Goal: Task Accomplishment & Management: Manage account settings

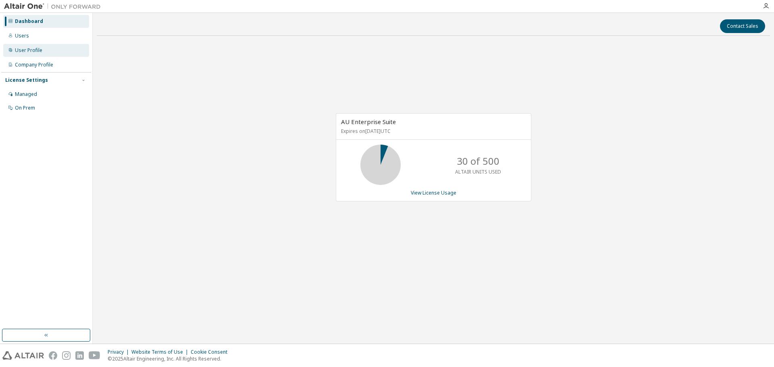
click at [29, 51] on div "User Profile" at bounding box center [28, 50] width 27 height 6
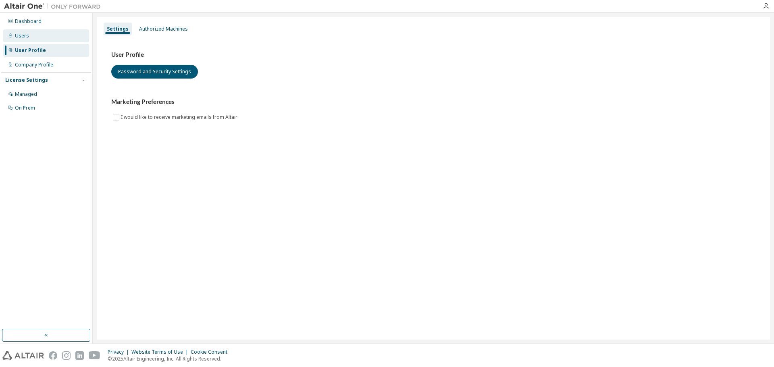
click at [27, 35] on div "Users" at bounding box center [22, 36] width 14 height 6
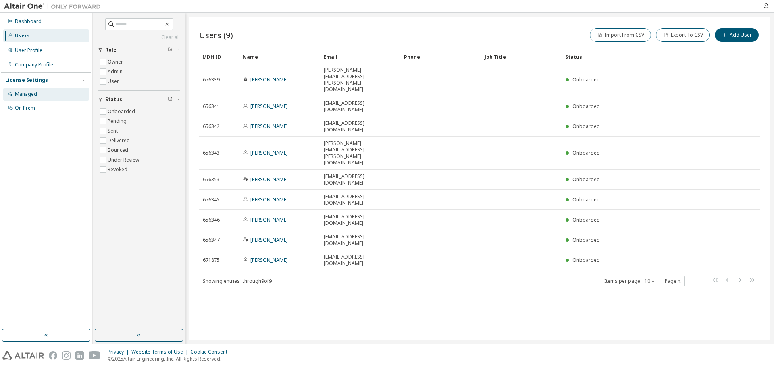
click at [33, 94] on div "Managed" at bounding box center [26, 94] width 22 height 6
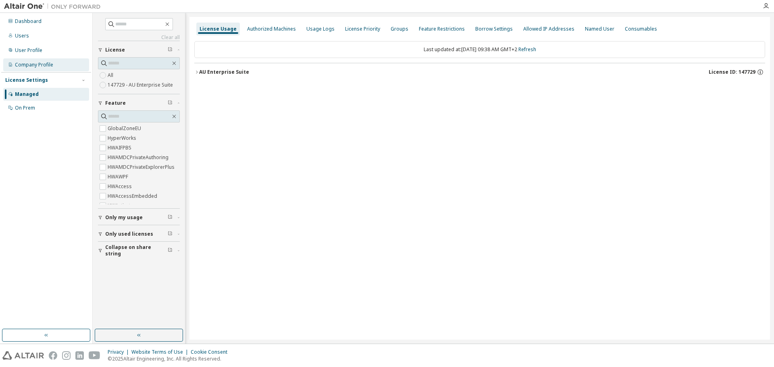
click at [32, 64] on div "Company Profile" at bounding box center [34, 65] width 38 height 6
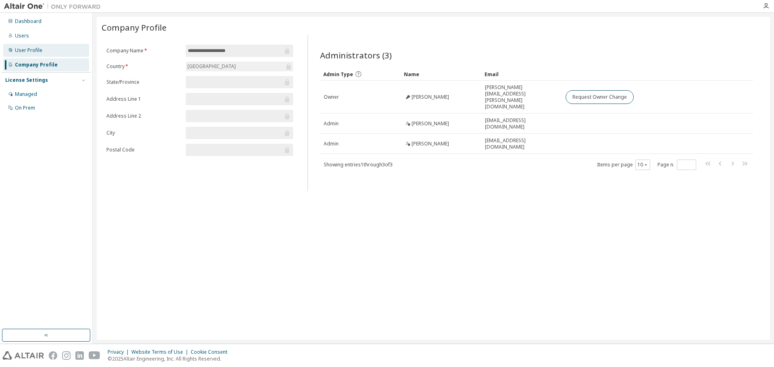
click at [29, 50] on div "User Profile" at bounding box center [28, 50] width 27 height 6
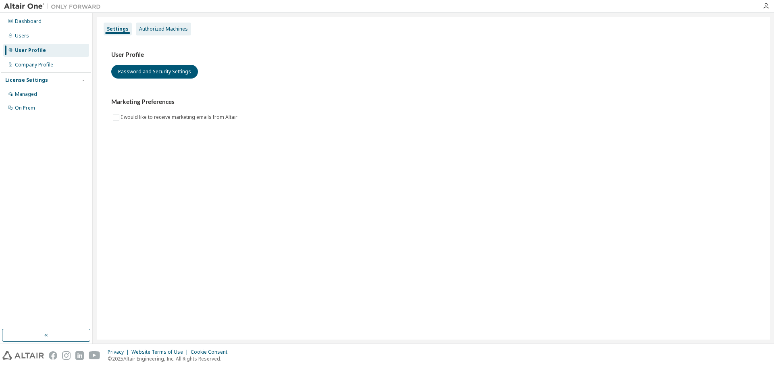
click at [166, 28] on div "Authorized Machines" at bounding box center [163, 29] width 49 height 6
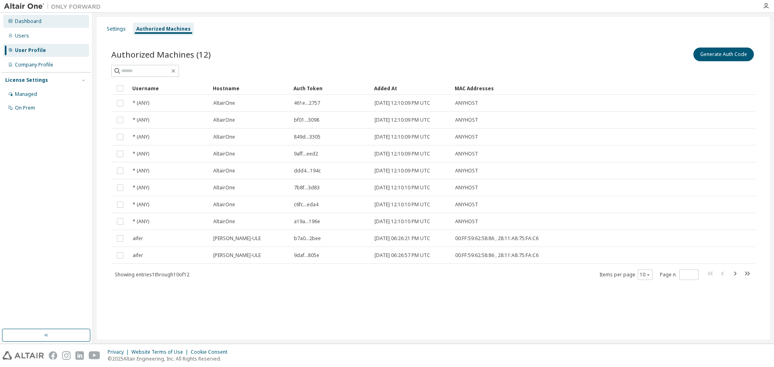
click at [25, 23] on div "Dashboard" at bounding box center [28, 21] width 27 height 6
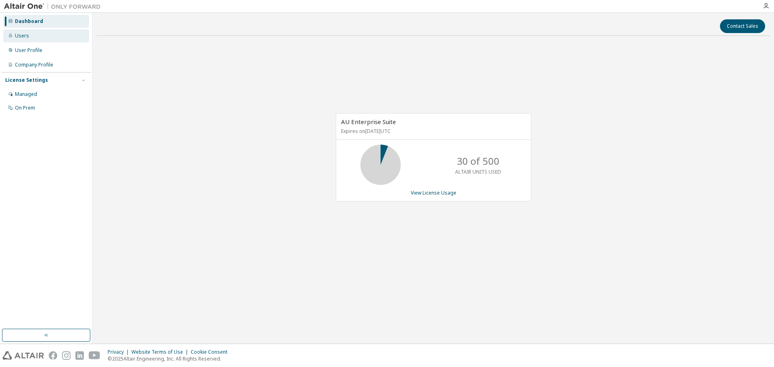
click at [31, 35] on div "Users" at bounding box center [46, 35] width 86 height 13
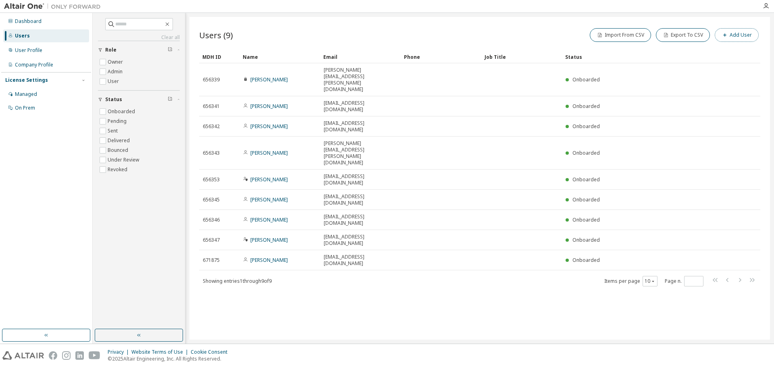
click at [737, 35] on button "Add User" at bounding box center [736, 35] width 44 height 14
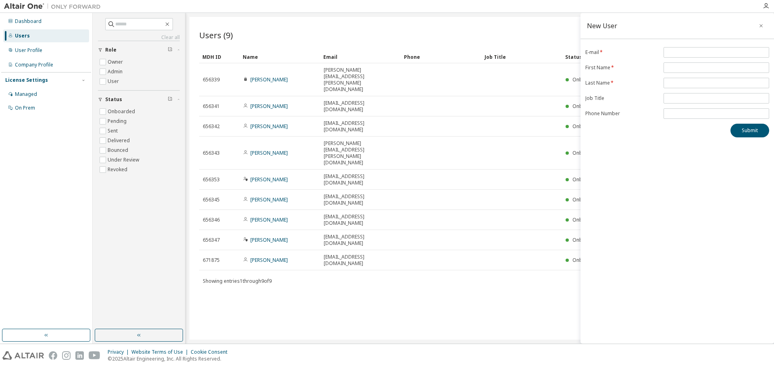
click at [444, 260] on div "Users (9) Import From CSV Export To CSV Add User Clear Load Save Save As Field …" at bounding box center [479, 178] width 580 height 323
click at [759, 26] on icon "button" at bounding box center [761, 26] width 6 height 6
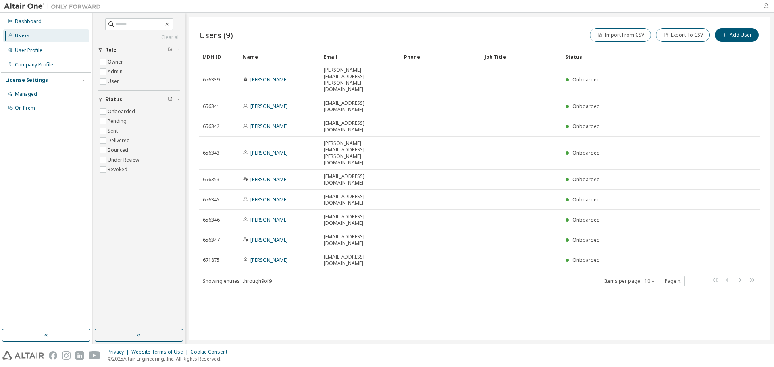
click at [765, 6] on icon "button" at bounding box center [765, 6] width 6 height 6
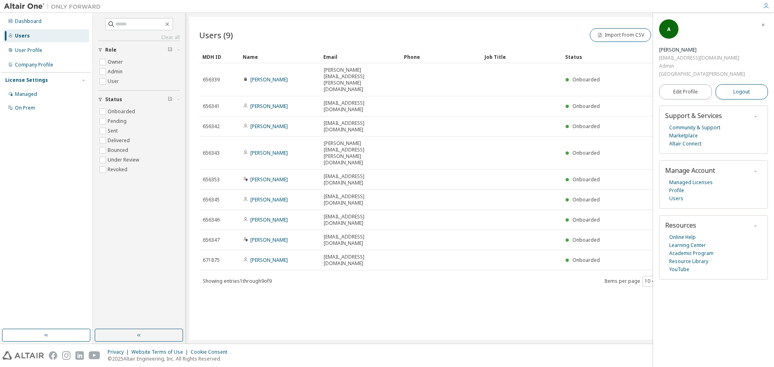
click at [736, 88] on span "Logout" at bounding box center [741, 92] width 17 height 8
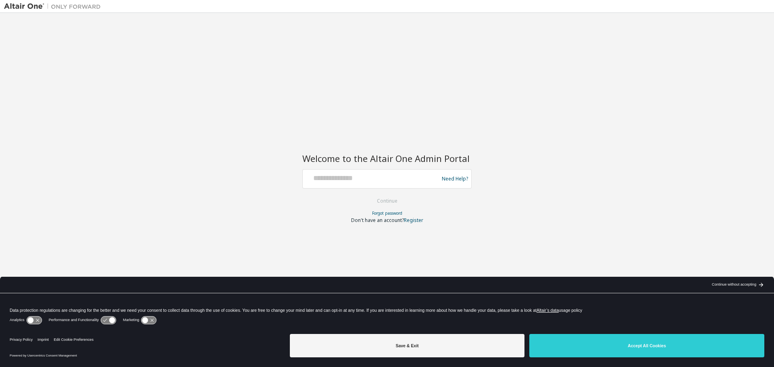
drag, startPoint x: 0, startPoint y: 0, endPoint x: 643, endPoint y: 347, distance: 730.7
click at [671, 343] on button "Accept All Cookies" at bounding box center [646, 345] width 235 height 23
